Goal: Task Accomplishment & Management: Use online tool/utility

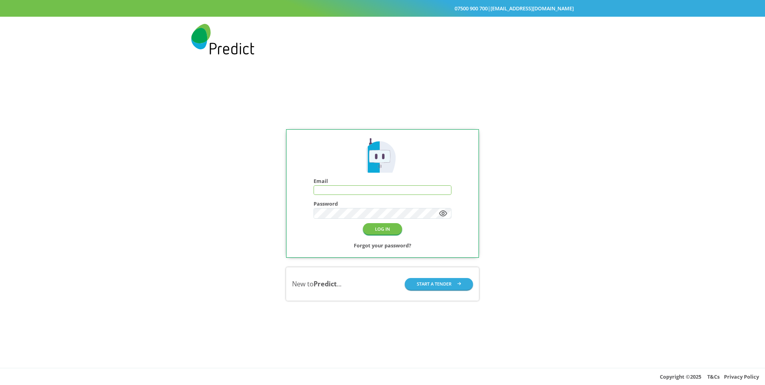
click at [345, 187] on input "text" at bounding box center [382, 190] width 137 height 9
type input "**********"
click at [383, 234] on button "LOG IN" at bounding box center [382, 229] width 39 height 12
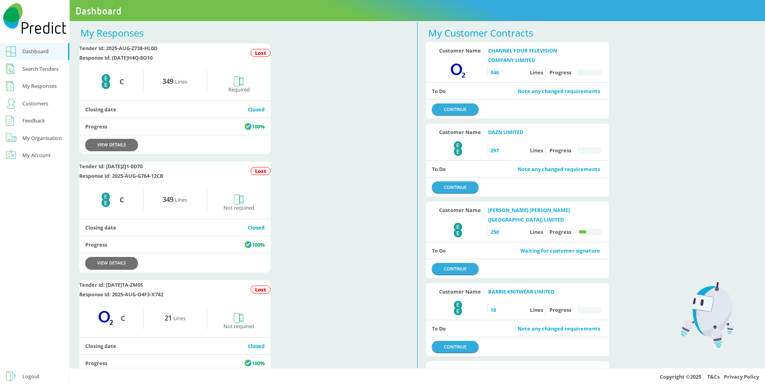
scroll to position [53, 0]
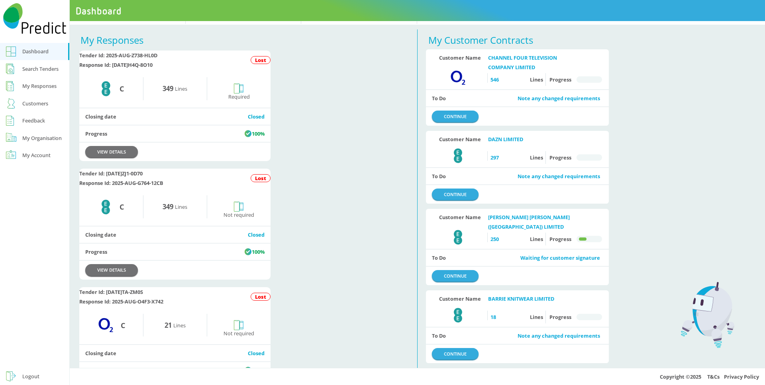
click at [53, 72] on div "Search Tenders" at bounding box center [40, 69] width 36 height 10
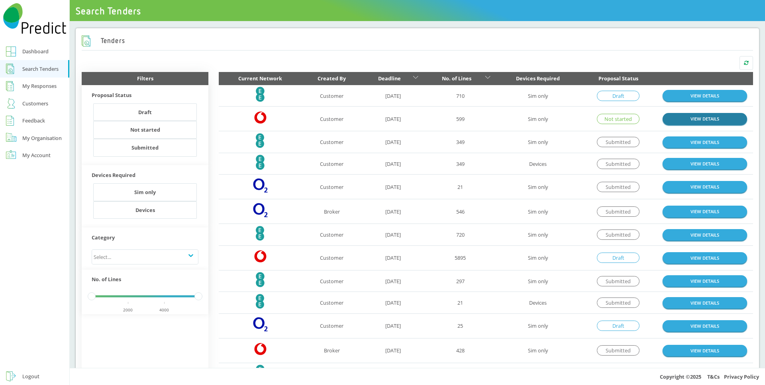
click at [691, 123] on link "VIEW DETAILS" at bounding box center [704, 119] width 84 height 12
